Goal: Entertainment & Leisure: Consume media (video, audio)

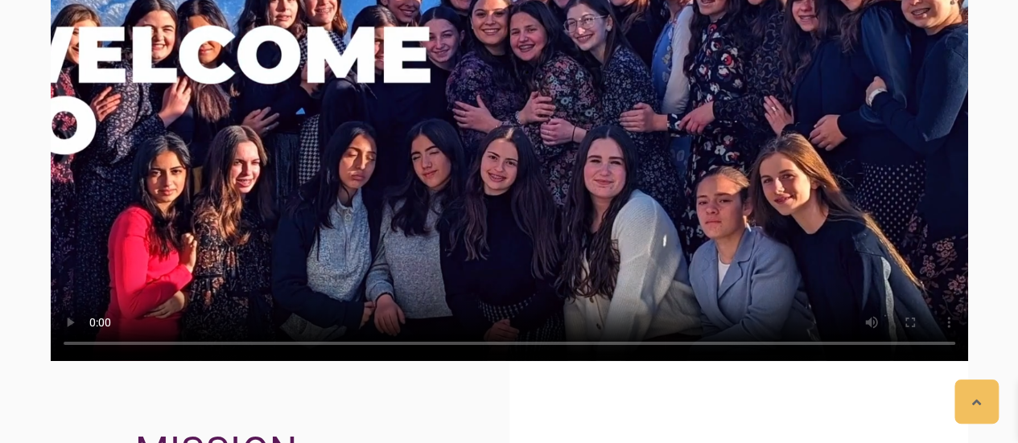
scroll to position [2520, 0]
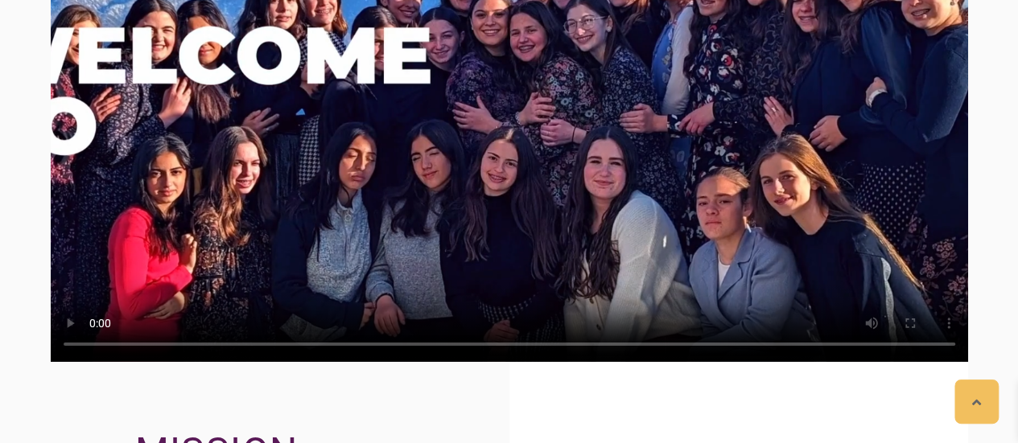
click at [301, 141] on video at bounding box center [509, 104] width 917 height 516
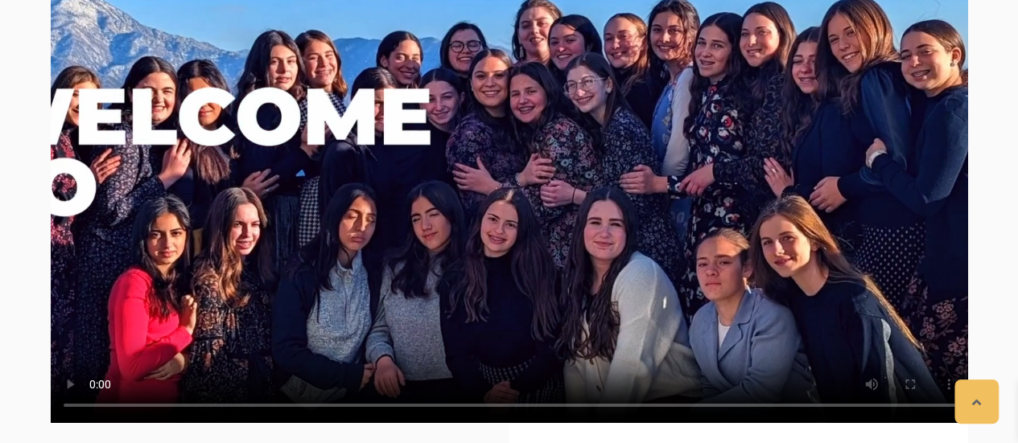
scroll to position [2445, 0]
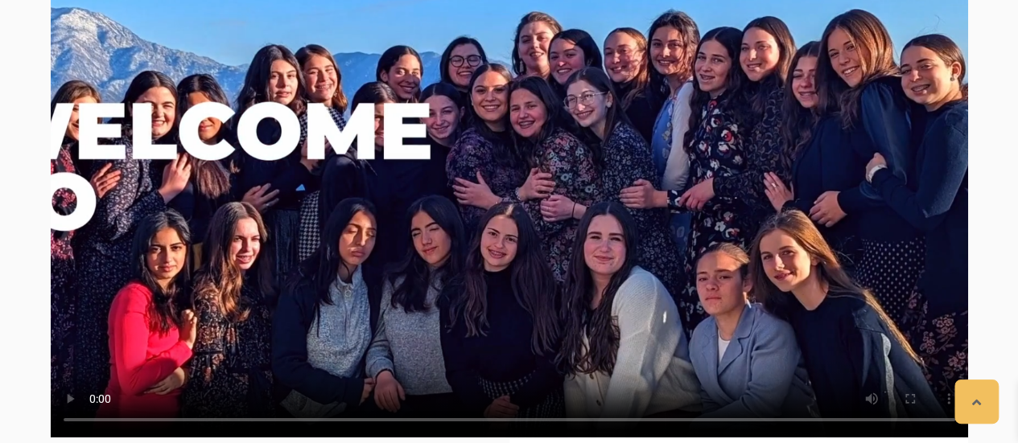
drag, startPoint x: 293, startPoint y: 167, endPoint x: 315, endPoint y: 134, distance: 40.0
click at [315, 134] on video at bounding box center [509, 180] width 917 height 516
click at [369, 132] on video at bounding box center [509, 180] width 917 height 516
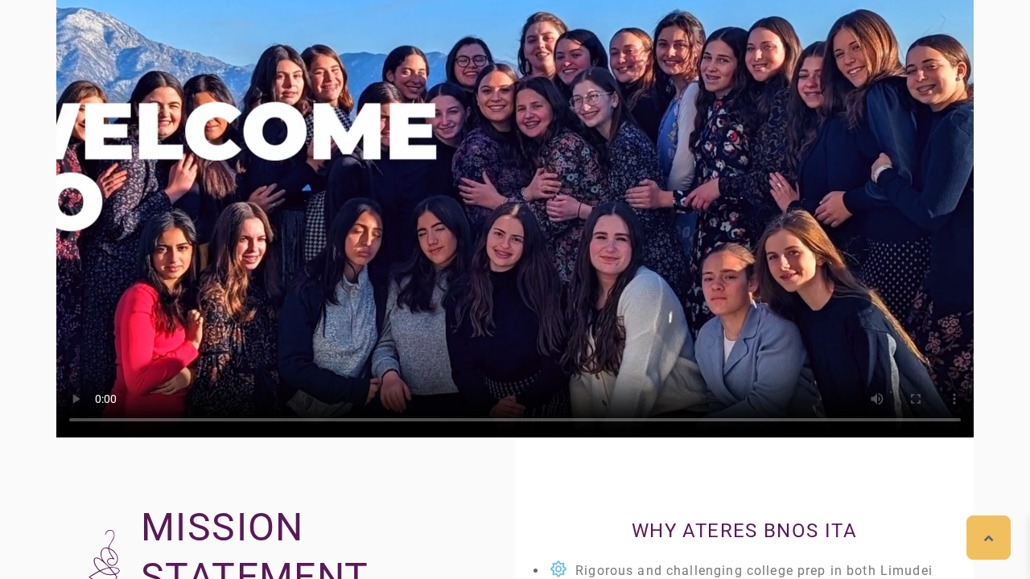
click at [490, 163] on video at bounding box center [514, 180] width 917 height 516
click at [938, 358] on video at bounding box center [514, 180] width 917 height 516
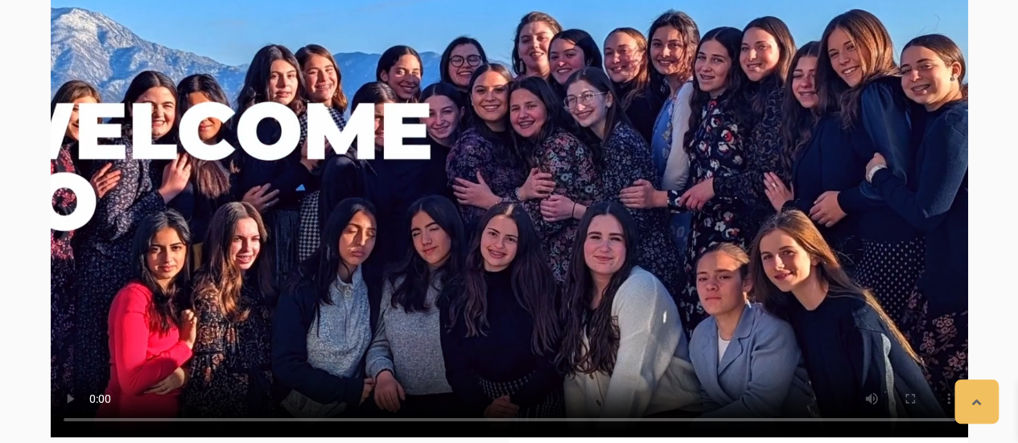
click at [767, 292] on video at bounding box center [509, 180] width 917 height 516
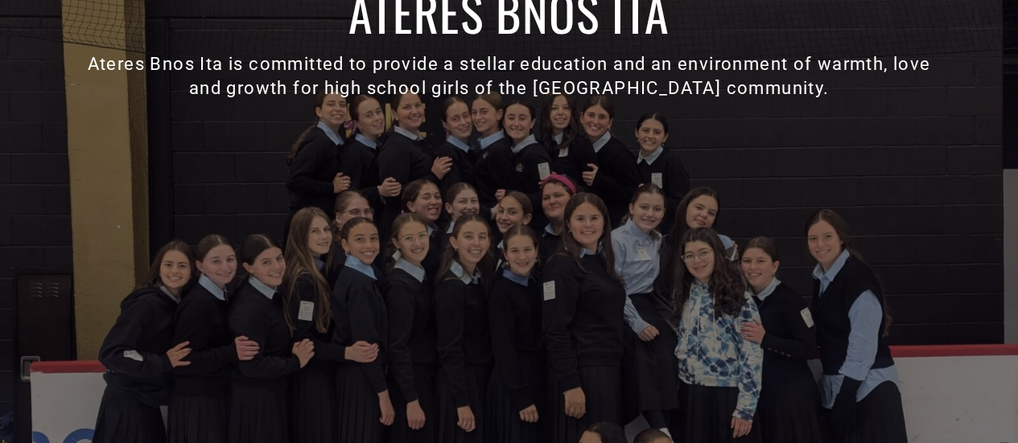
scroll to position [146, 0]
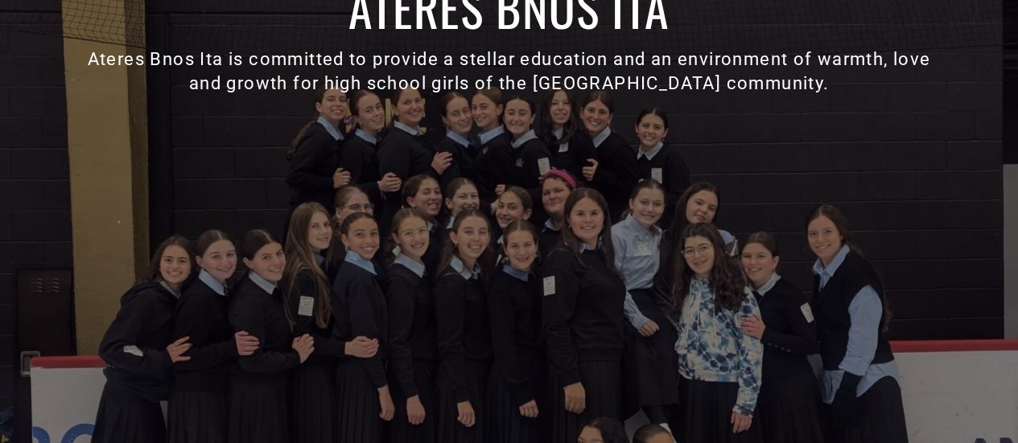
click at [764, 250] on div "Ateres Bnos Ita Ateres Bnos Ita is committed to provide a stellar education and…" at bounding box center [509, 232] width 917 height 550
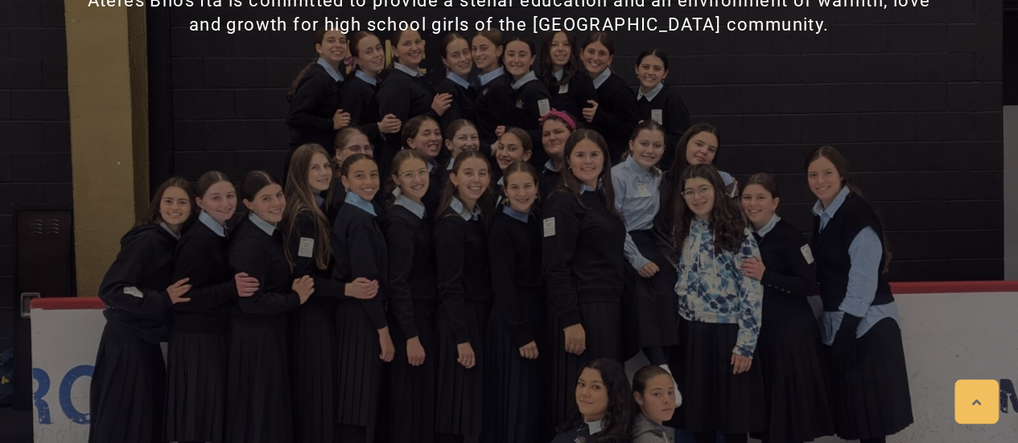
scroll to position [203, 0]
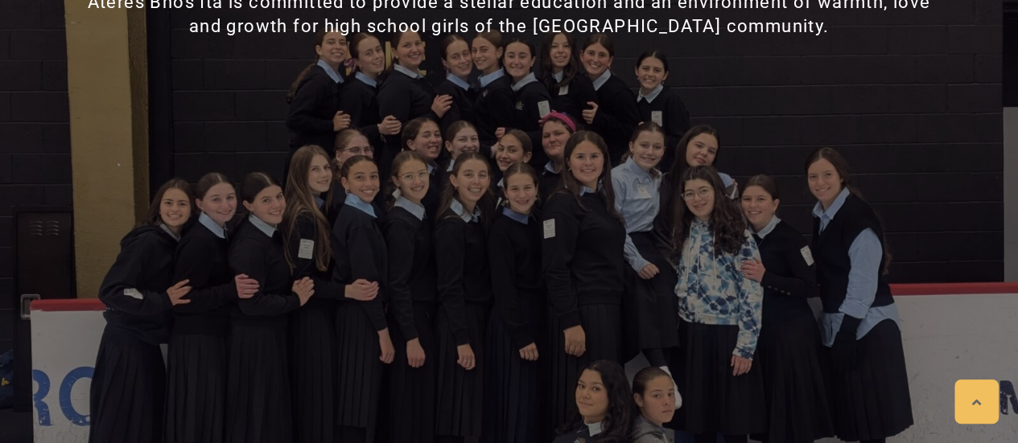
click at [270, 134] on div "Ateres Bnos Ita Ateres Bnos Ita is committed to provide a stellar education and…" at bounding box center [509, 175] width 917 height 550
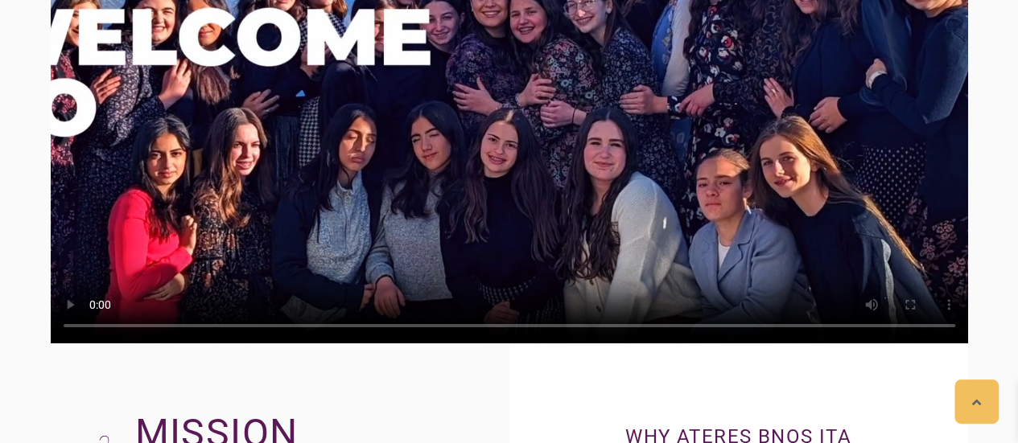
scroll to position [2411, 0]
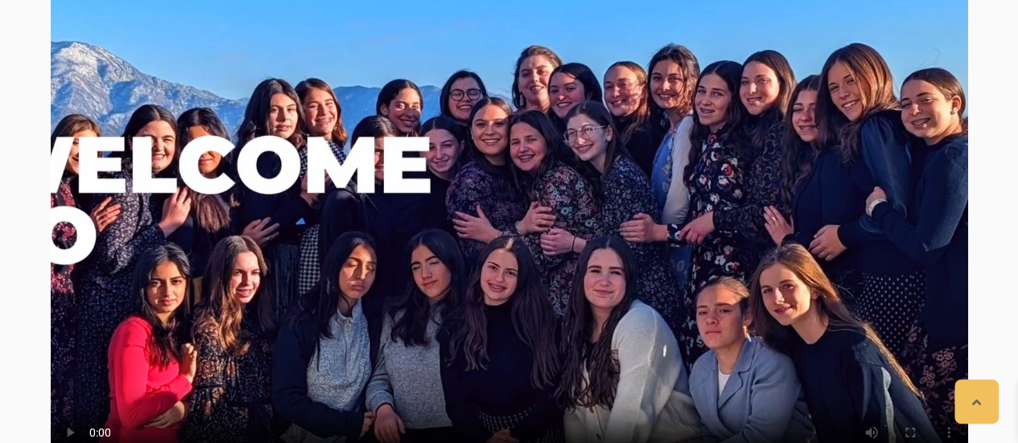
drag, startPoint x: 729, startPoint y: 271, endPoint x: 711, endPoint y: 272, distance: 17.7
click at [711, 272] on video at bounding box center [509, 214] width 917 height 516
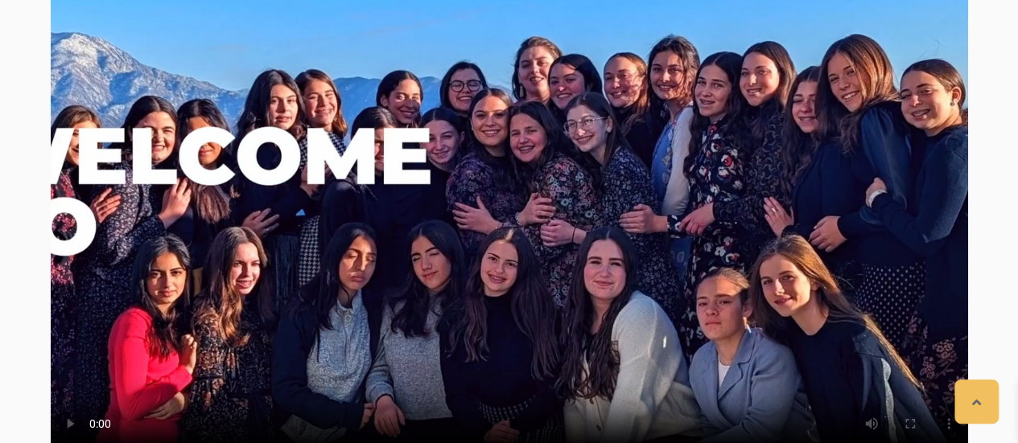
scroll to position [2418, 0]
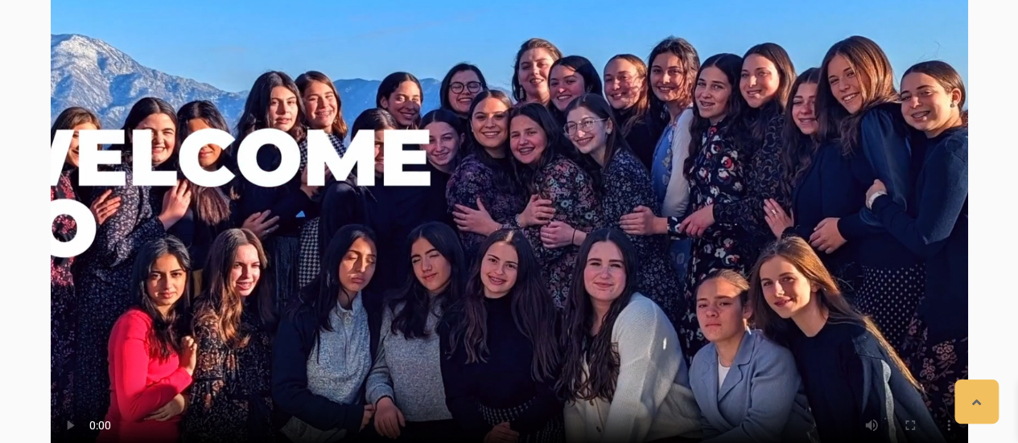
click at [673, 172] on video at bounding box center [509, 207] width 917 height 516
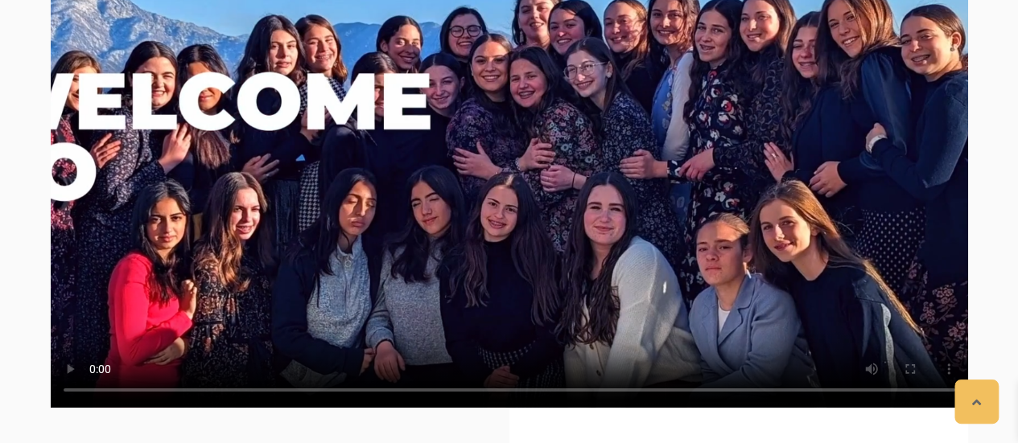
scroll to position [2461, 0]
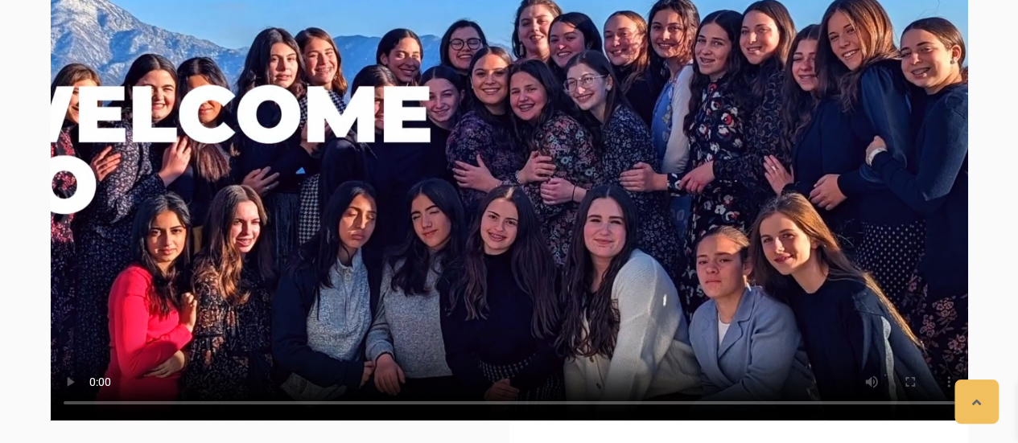
click at [673, 172] on video at bounding box center [509, 163] width 917 height 516
click at [662, 175] on video at bounding box center [509, 163] width 917 height 516
click at [761, 152] on video at bounding box center [509, 163] width 917 height 516
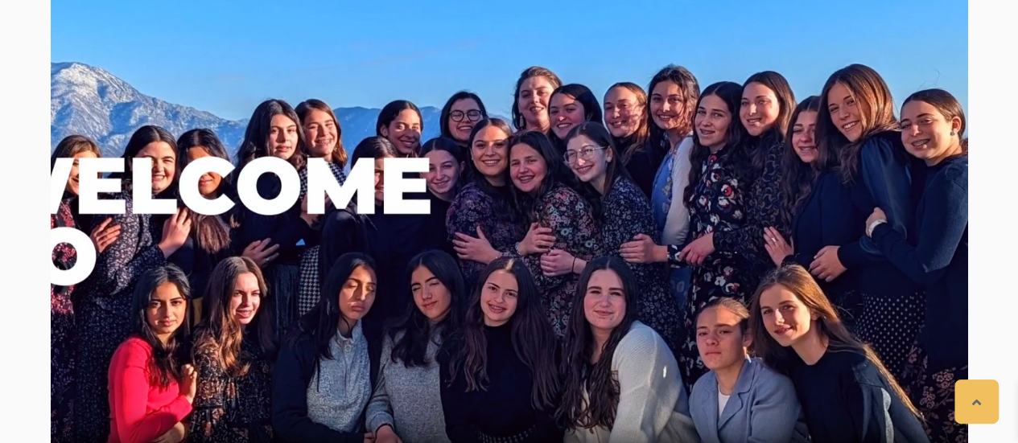
scroll to position [2391, 0]
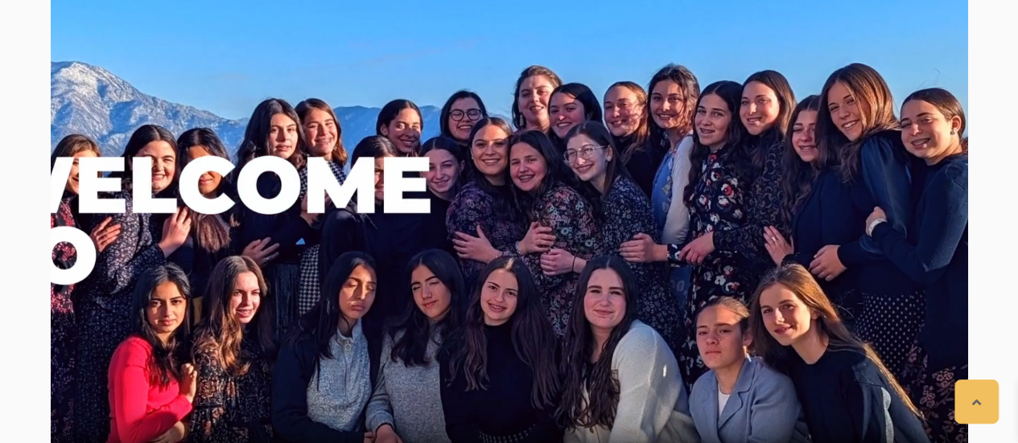
click at [534, 146] on video at bounding box center [509, 234] width 917 height 516
click at [603, 130] on video at bounding box center [509, 234] width 917 height 516
